Goal: Task Accomplishment & Management: Use online tool/utility

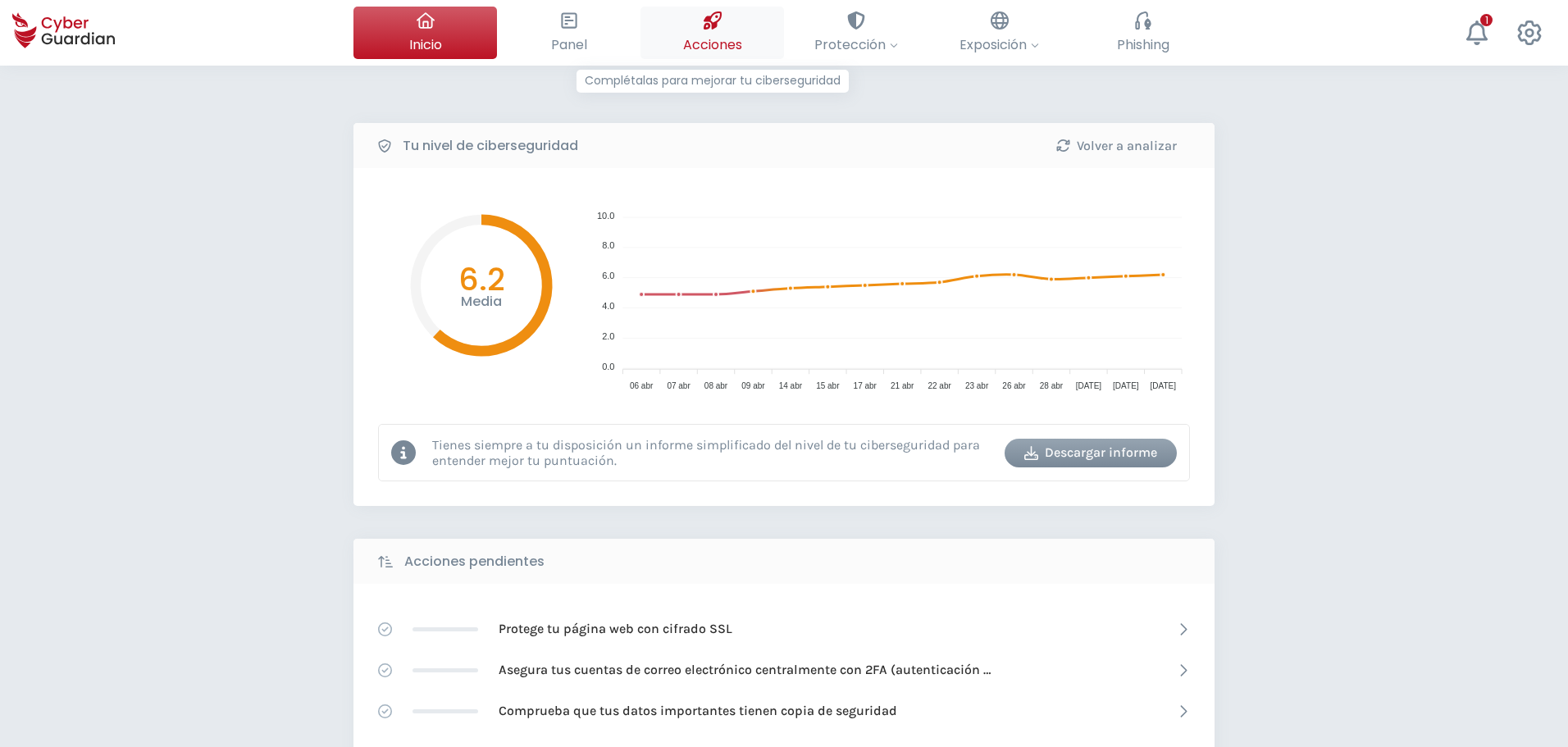
click at [732, 26] on button "Acciones Complétalas para mejorar tu ciberseguridad" at bounding box center [712, 33] width 144 height 53
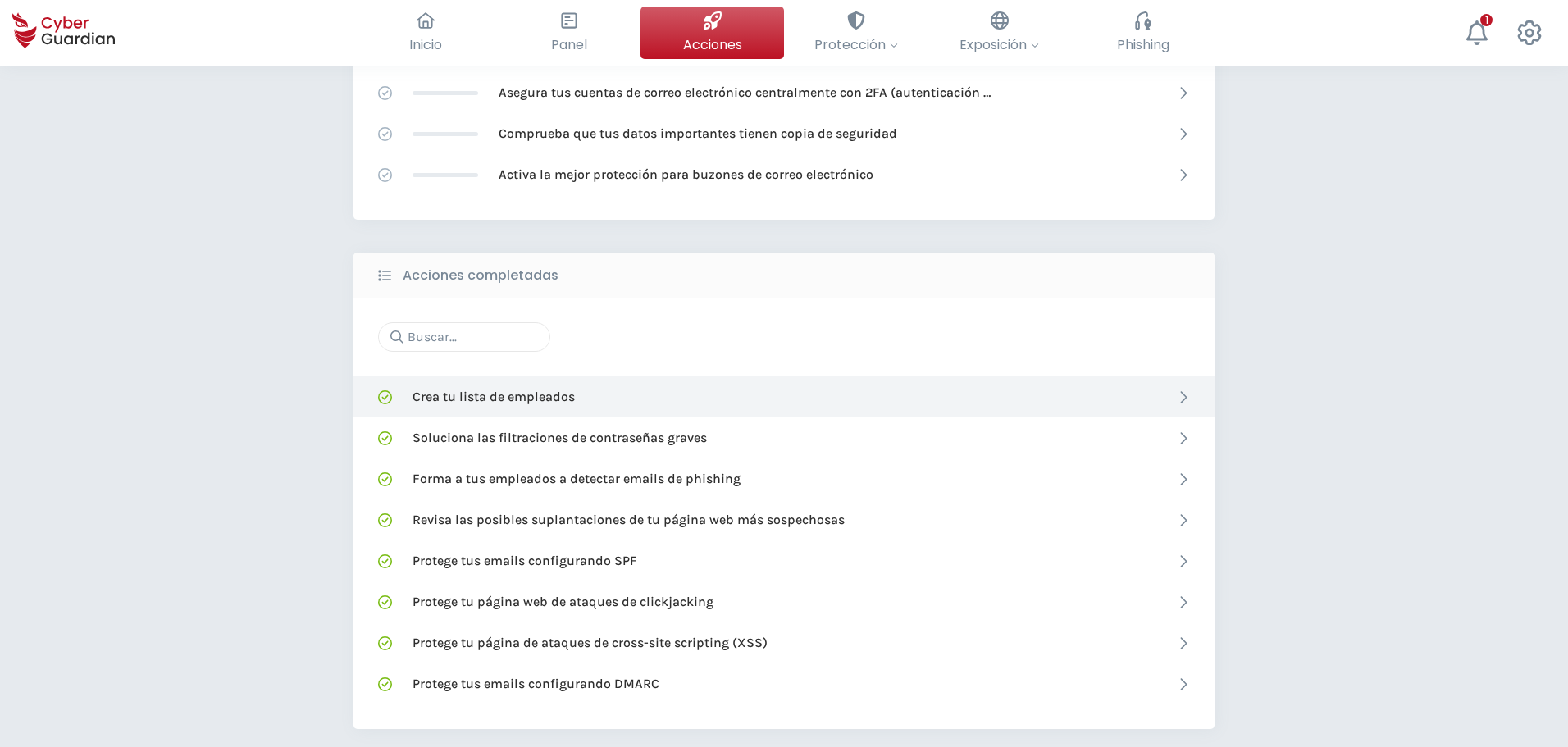
scroll to position [491, 0]
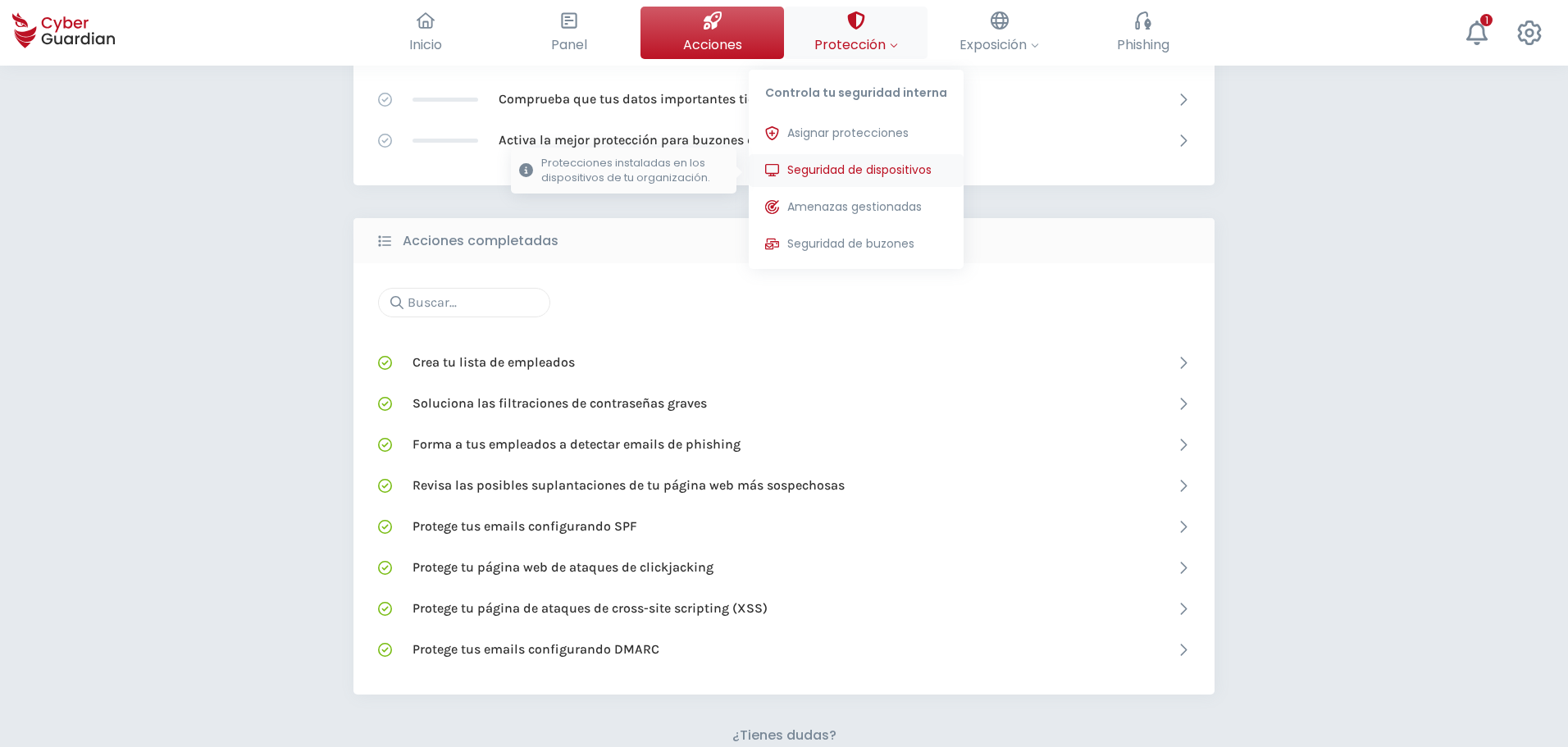
click at [855, 167] on span "Seguridad de dispositivos" at bounding box center [859, 170] width 145 height 17
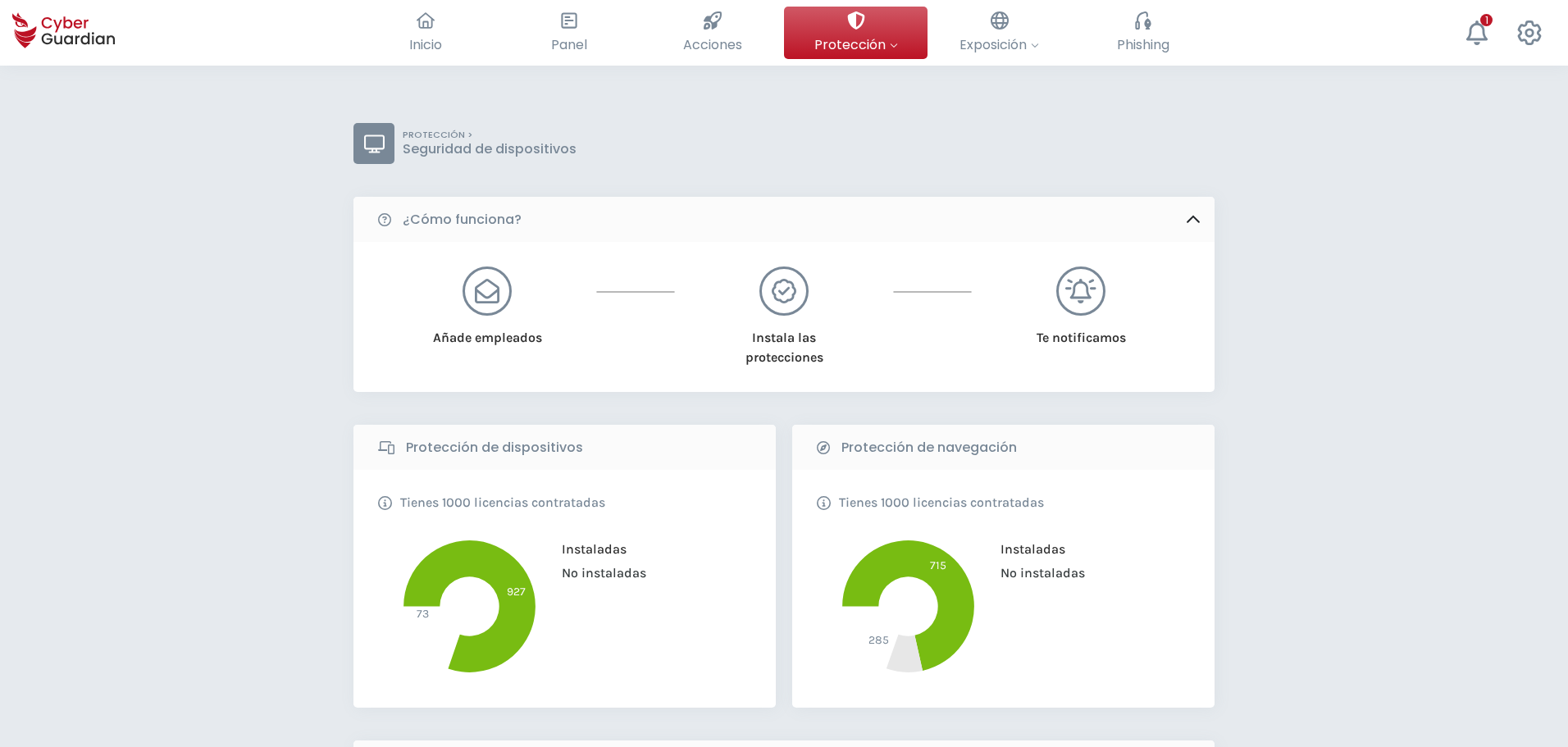
scroll to position [491, 0]
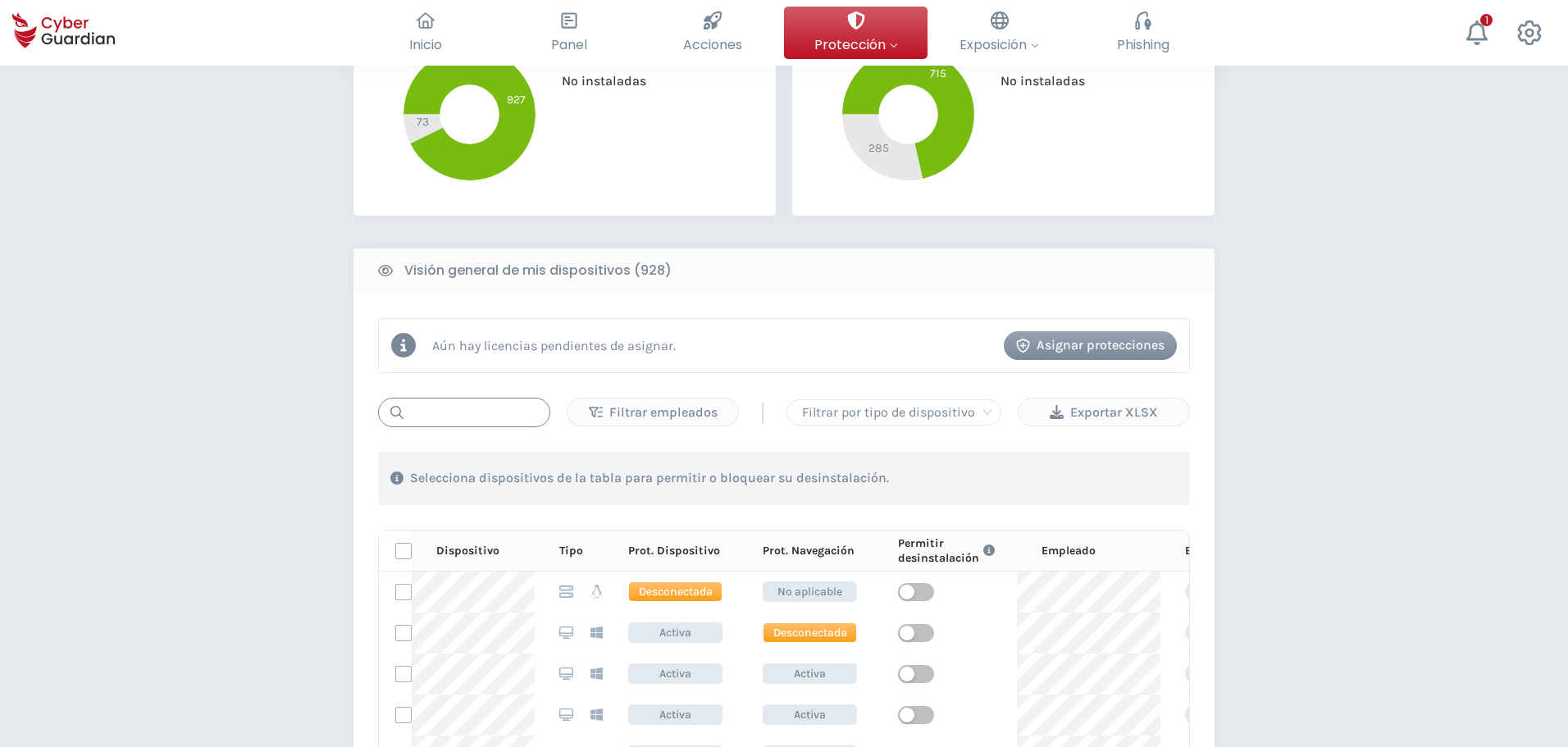
click at [494, 400] on input "text" at bounding box center [463, 412] width 172 height 29
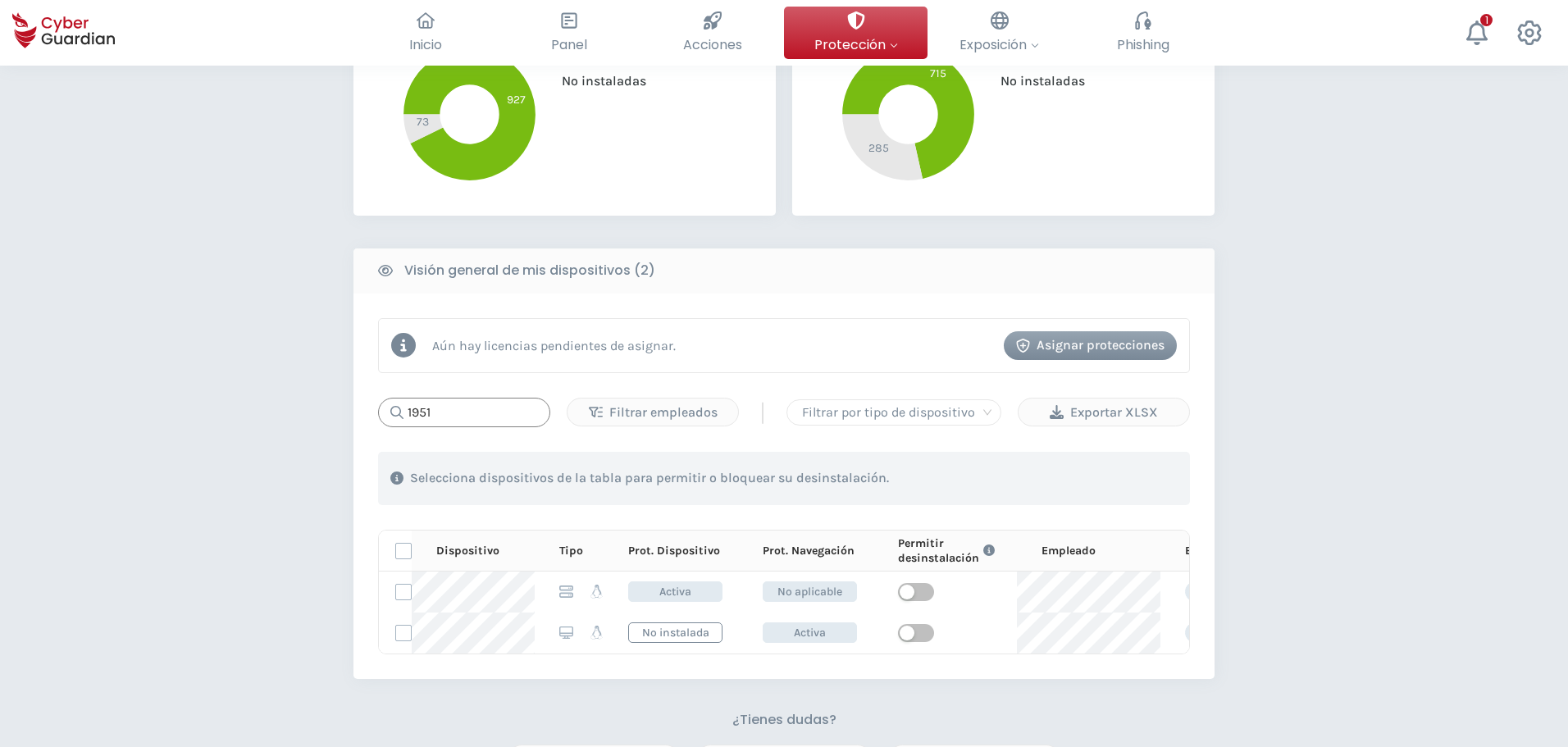
drag, startPoint x: 282, startPoint y: 374, endPoint x: 179, endPoint y: 369, distance: 103.1
click at [179, 369] on div "PROTECCIÓN > Seguridad de dispositivos ¿Cómo funciona? Añade empleados Instala …" at bounding box center [784, 301] width 1568 height 1455
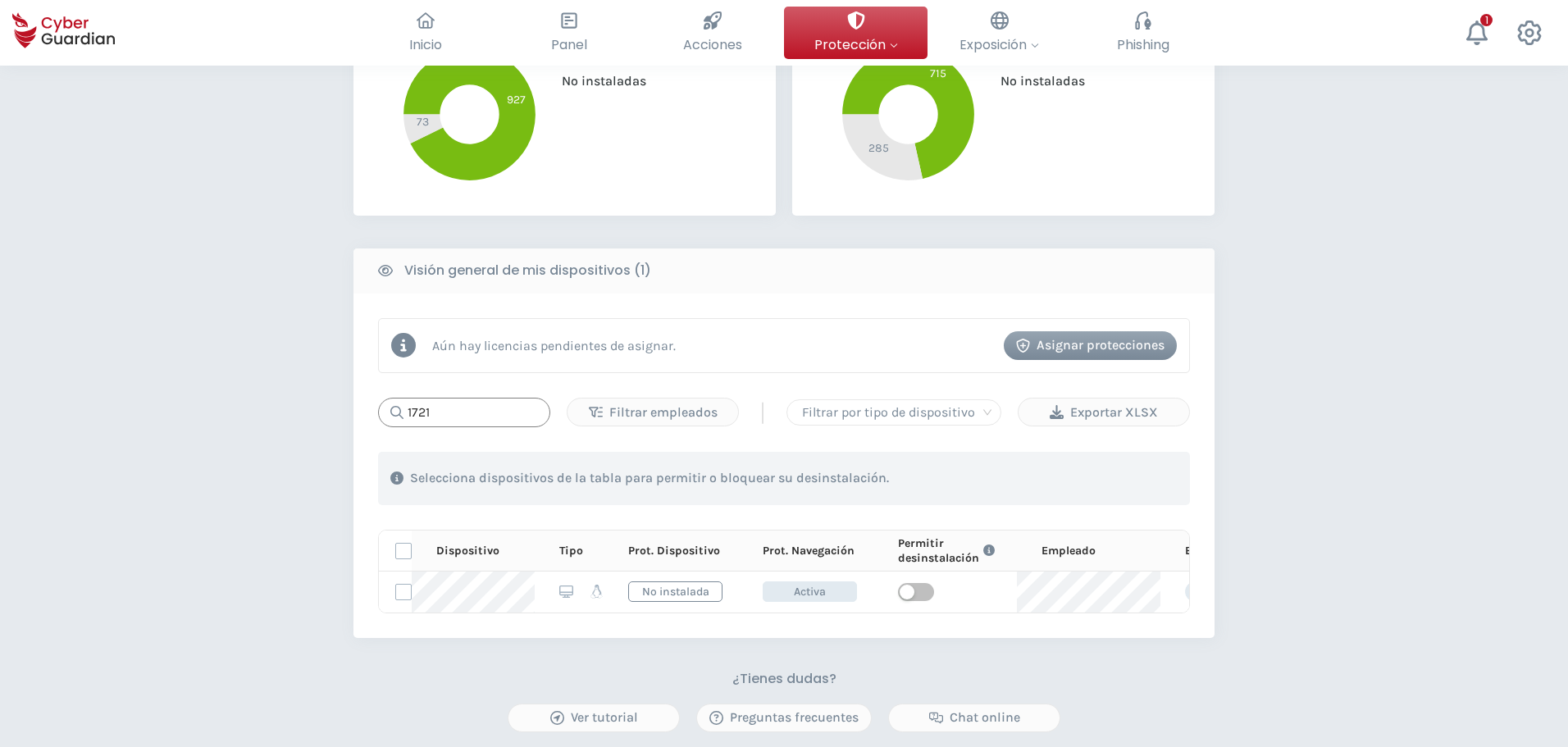
type input "1721"
